Goal: Task Accomplishment & Management: Use online tool/utility

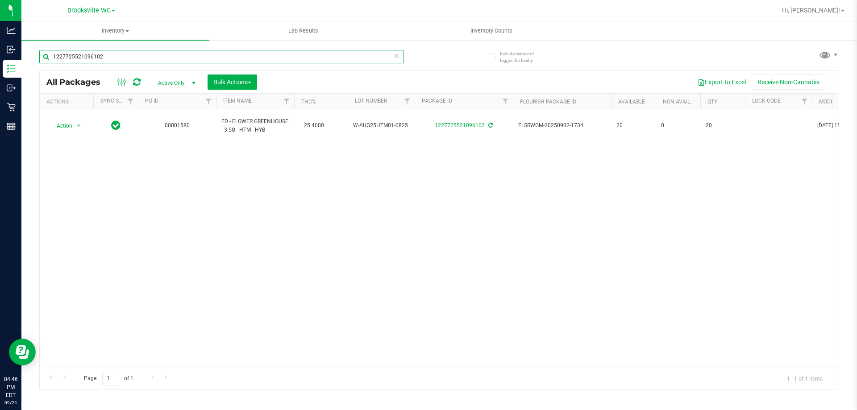
click at [181, 61] on input "1227725521096102" at bounding box center [221, 56] width 365 height 13
click at [173, 62] on input "1227725521096102" at bounding box center [221, 56] width 365 height 13
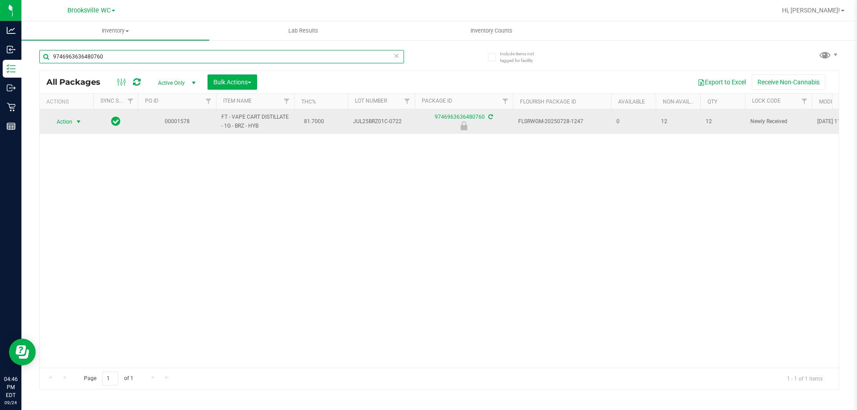
type input "9746963636480760"
click at [77, 126] on span "select" at bounding box center [78, 122] width 11 height 13
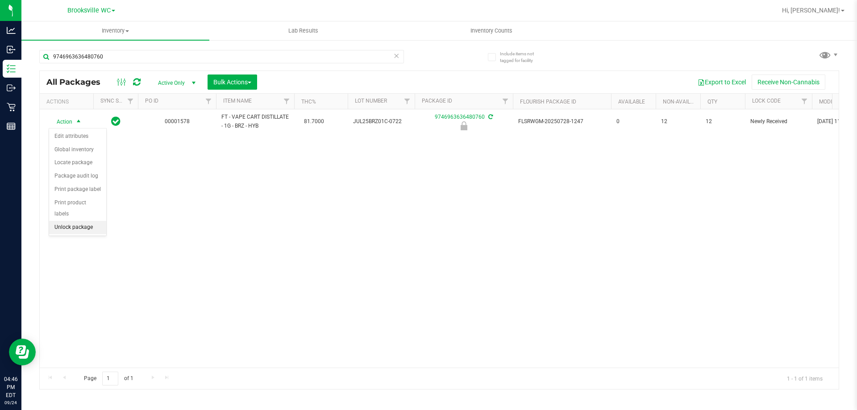
click at [75, 221] on li "Unlock package" at bounding box center [77, 227] width 57 height 13
